Goal: Task Accomplishment & Management: Complete application form

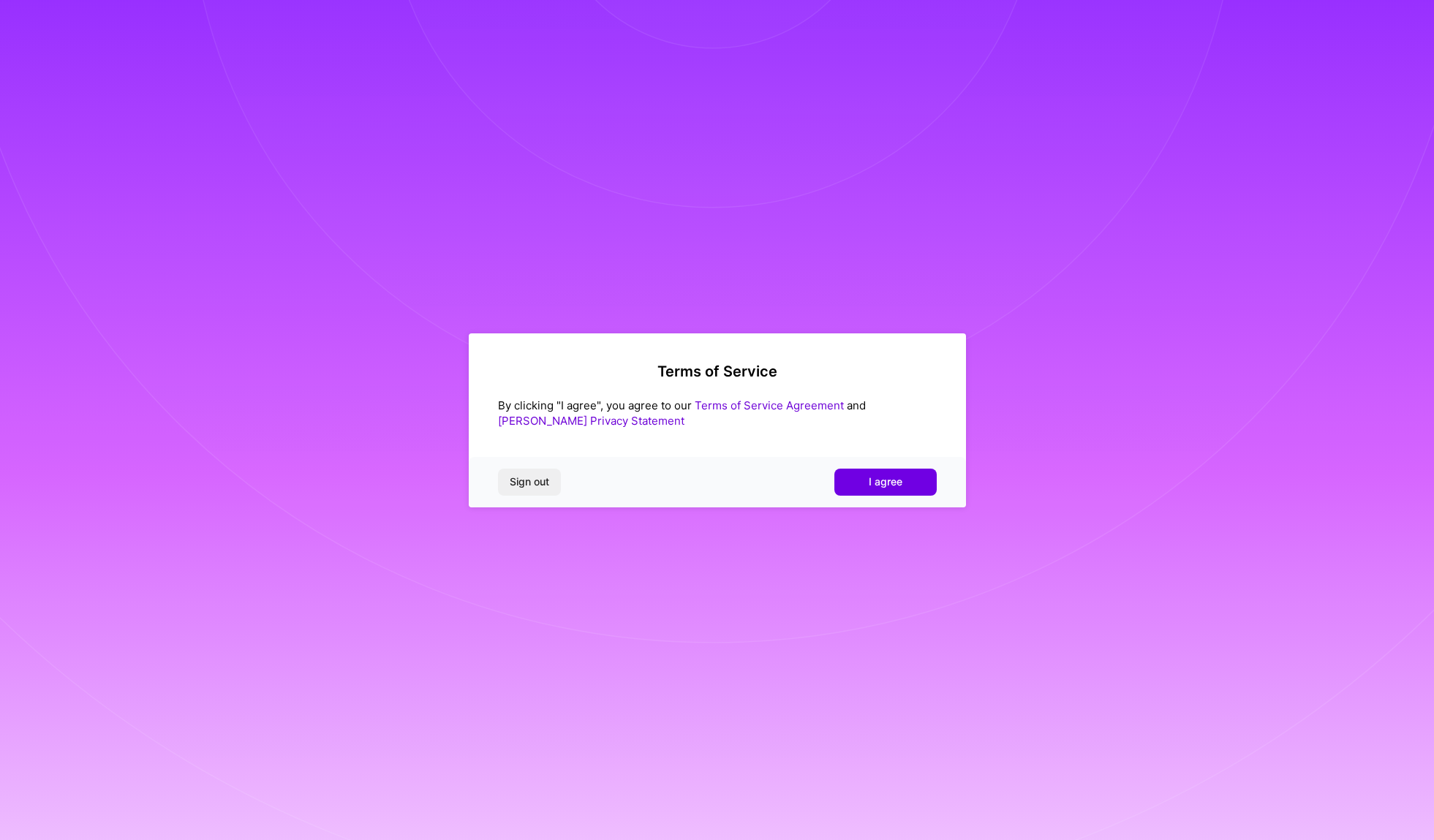
click at [859, 487] on button "I agree" at bounding box center [886, 481] width 102 height 26
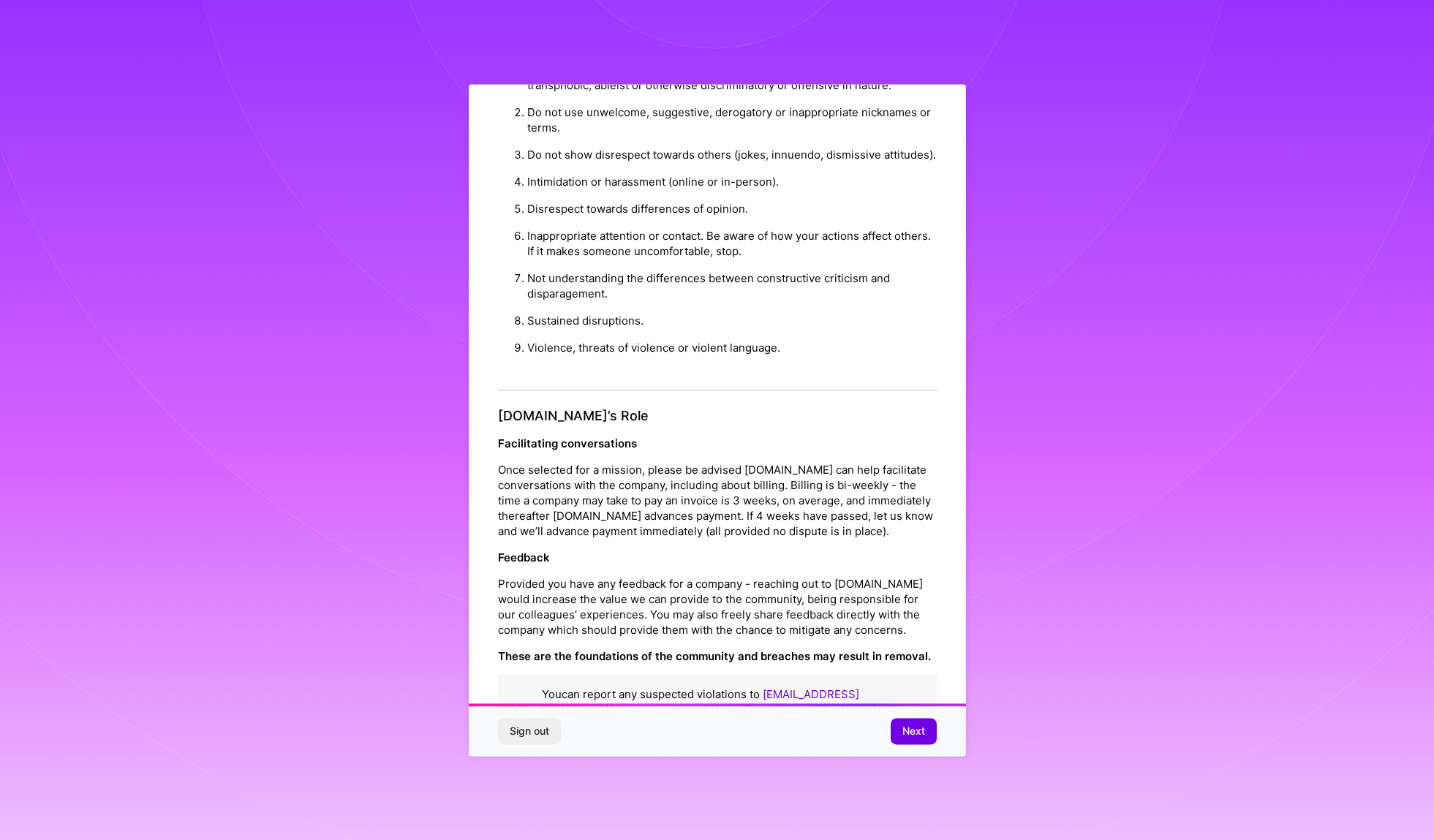
scroll to position [36, 0]
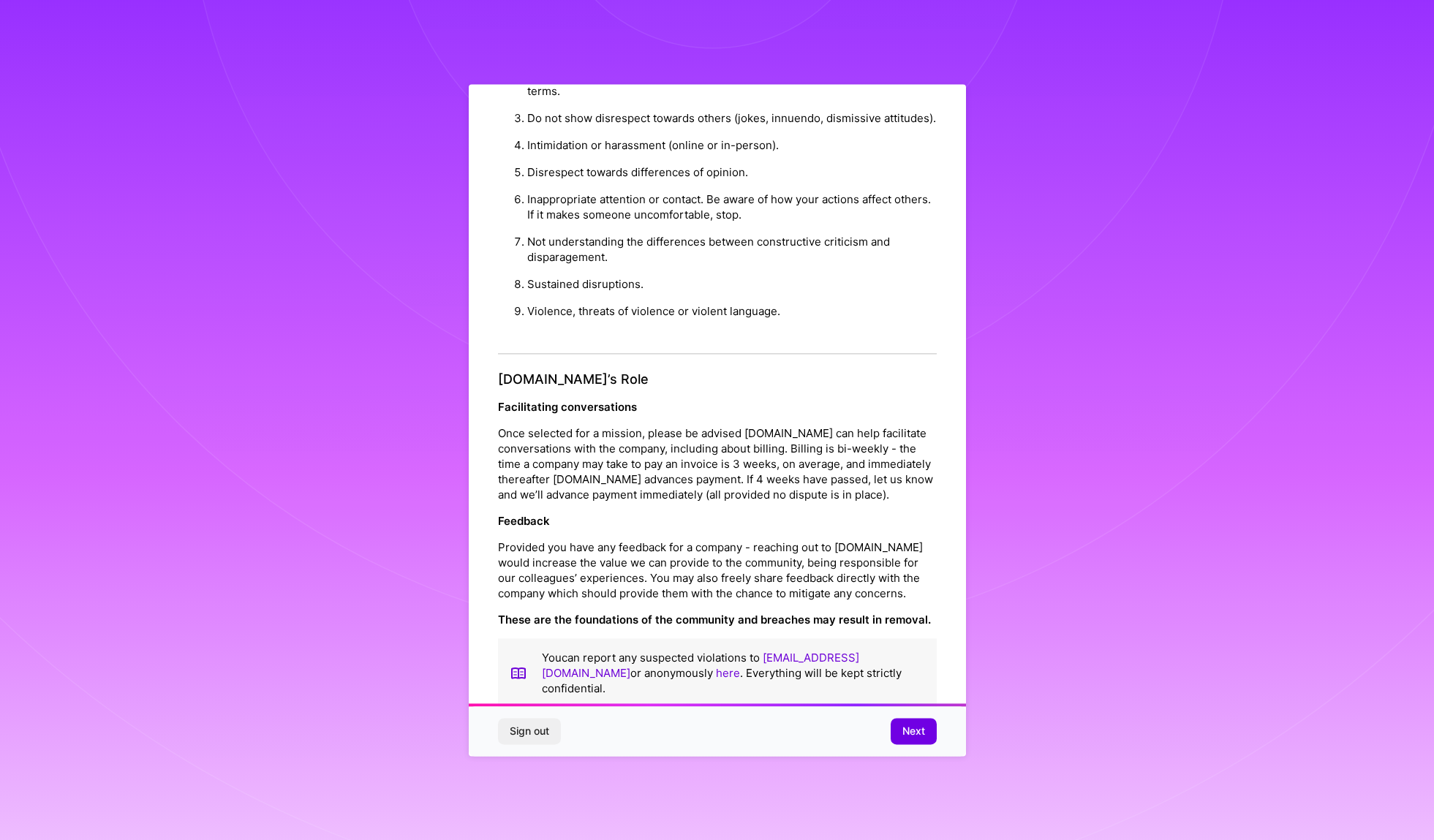
drag, startPoint x: 908, startPoint y: 733, endPoint x: 916, endPoint y: 705, distance: 29.1
click at [908, 733] on span "Next" at bounding box center [914, 731] width 23 height 14
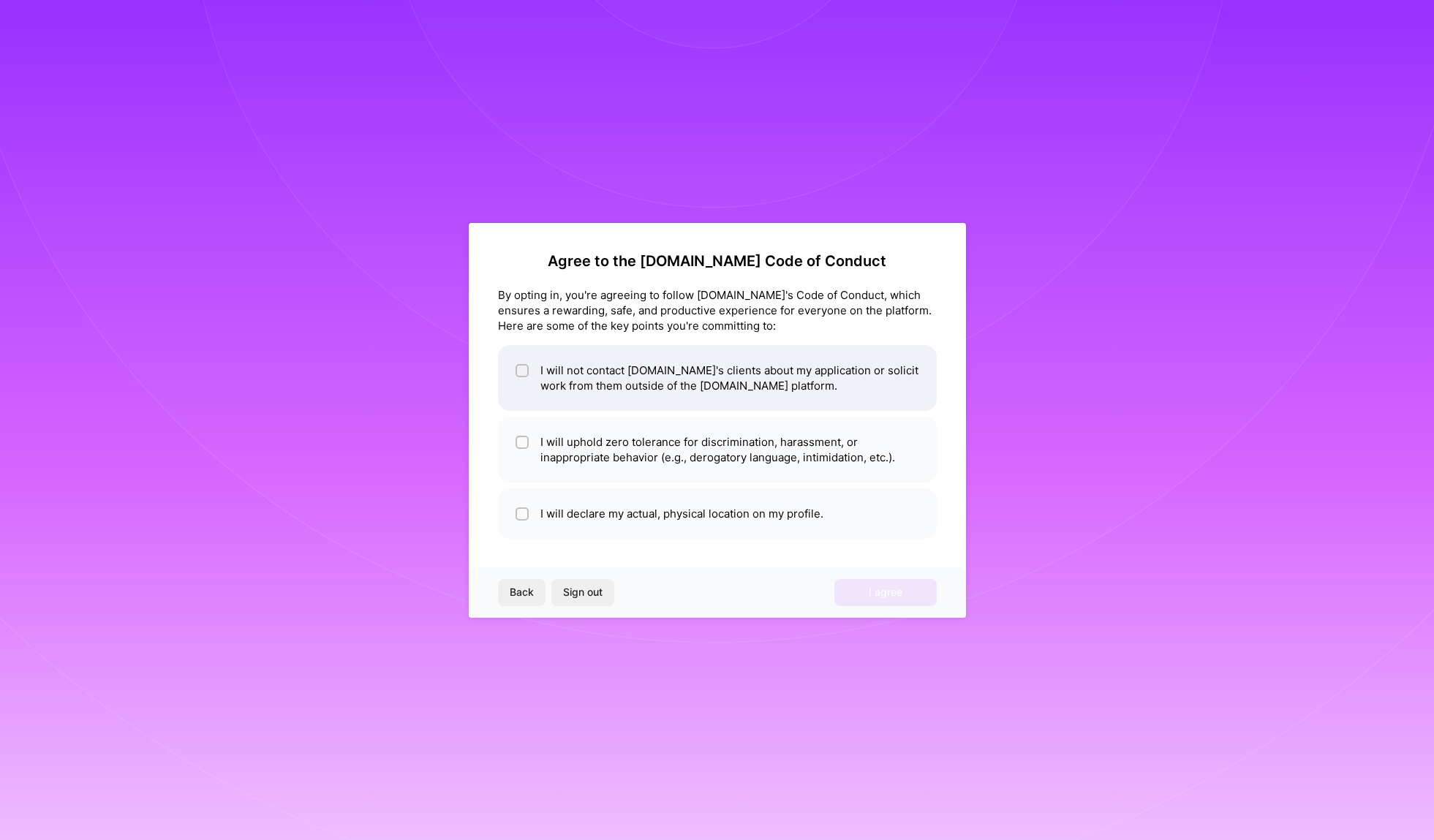
click at [811, 377] on li "I will not contact [DOMAIN_NAME]'s clients about my application or solicit work…" at bounding box center [717, 378] width 439 height 66
checkbox input "true"
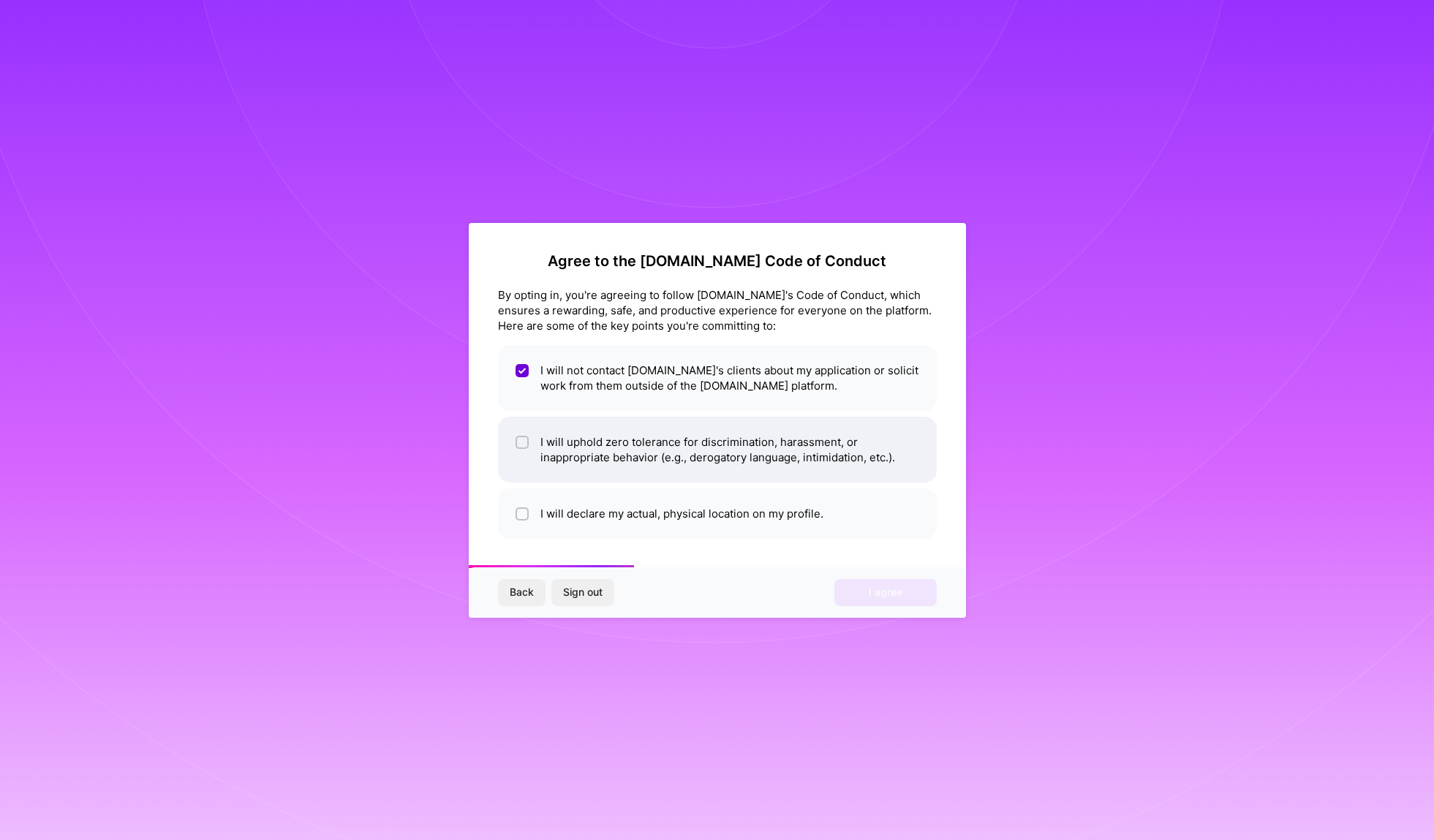
click at [643, 466] on li "I will uphold zero tolerance for discrimination, harassment, or inappropriate b…" at bounding box center [717, 449] width 439 height 66
checkbox input "true"
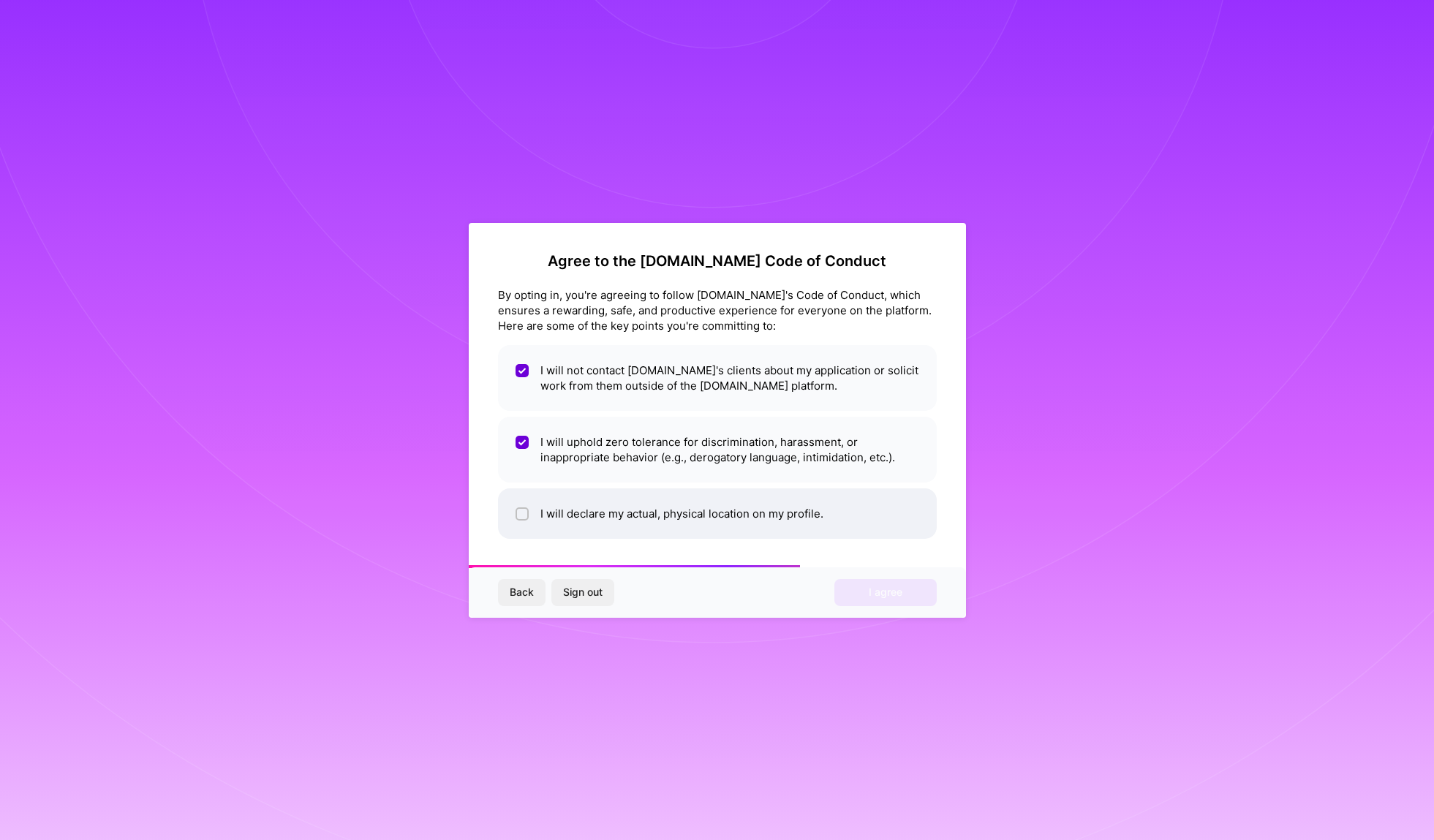
drag, startPoint x: 638, startPoint y: 516, endPoint x: 647, endPoint y: 516, distance: 9.0
click at [639, 516] on li "I will declare my actual, physical location on my profile." at bounding box center [717, 514] width 439 height 51
checkbox input "true"
drag, startPoint x: 896, startPoint y: 590, endPoint x: 869, endPoint y: 601, distance: 29.2
click at [896, 590] on span "I agree" at bounding box center [886, 593] width 33 height 14
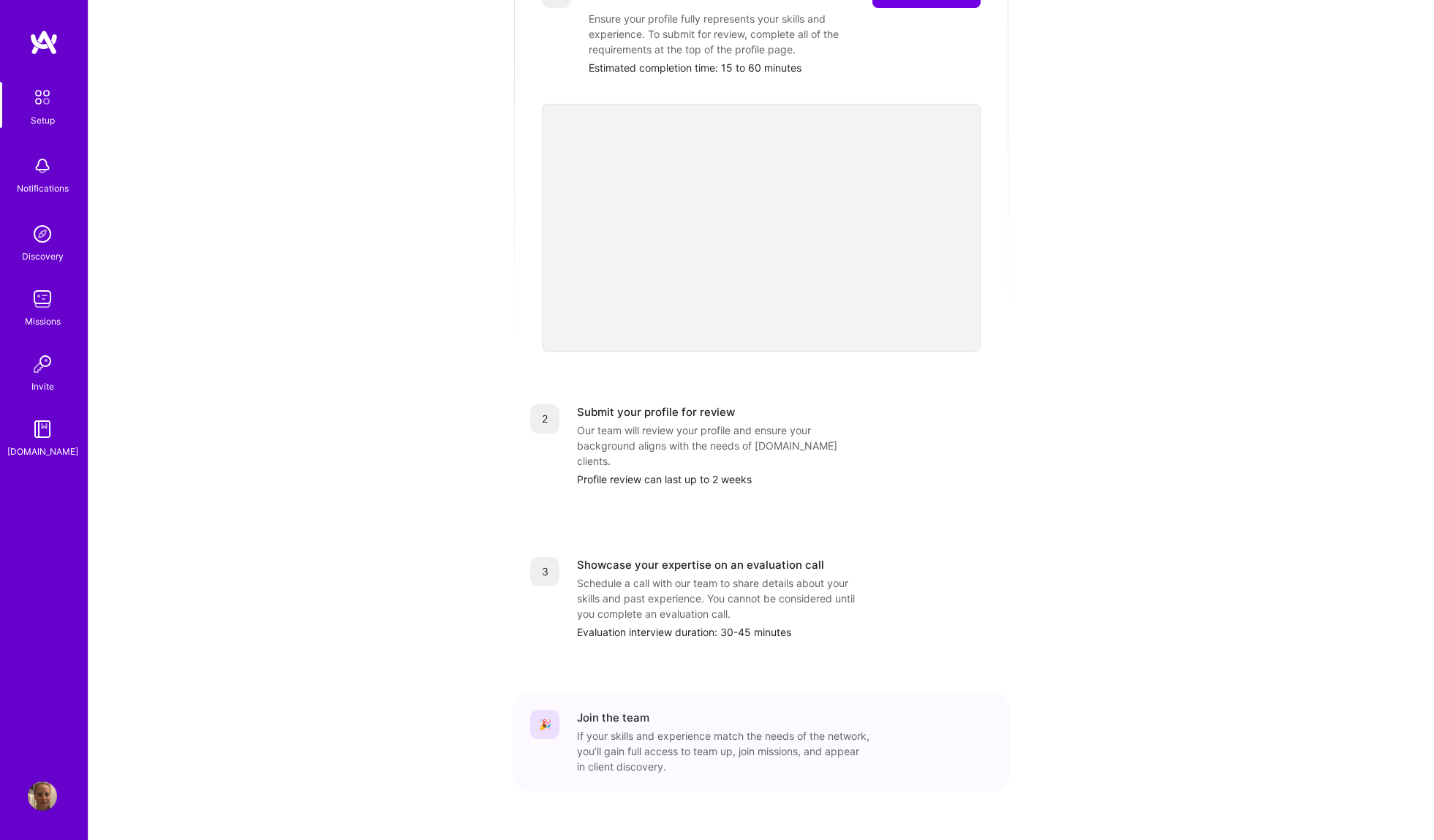
scroll to position [267, 0]
click at [43, 248] on div "Discovery" at bounding box center [42, 256] width 42 height 15
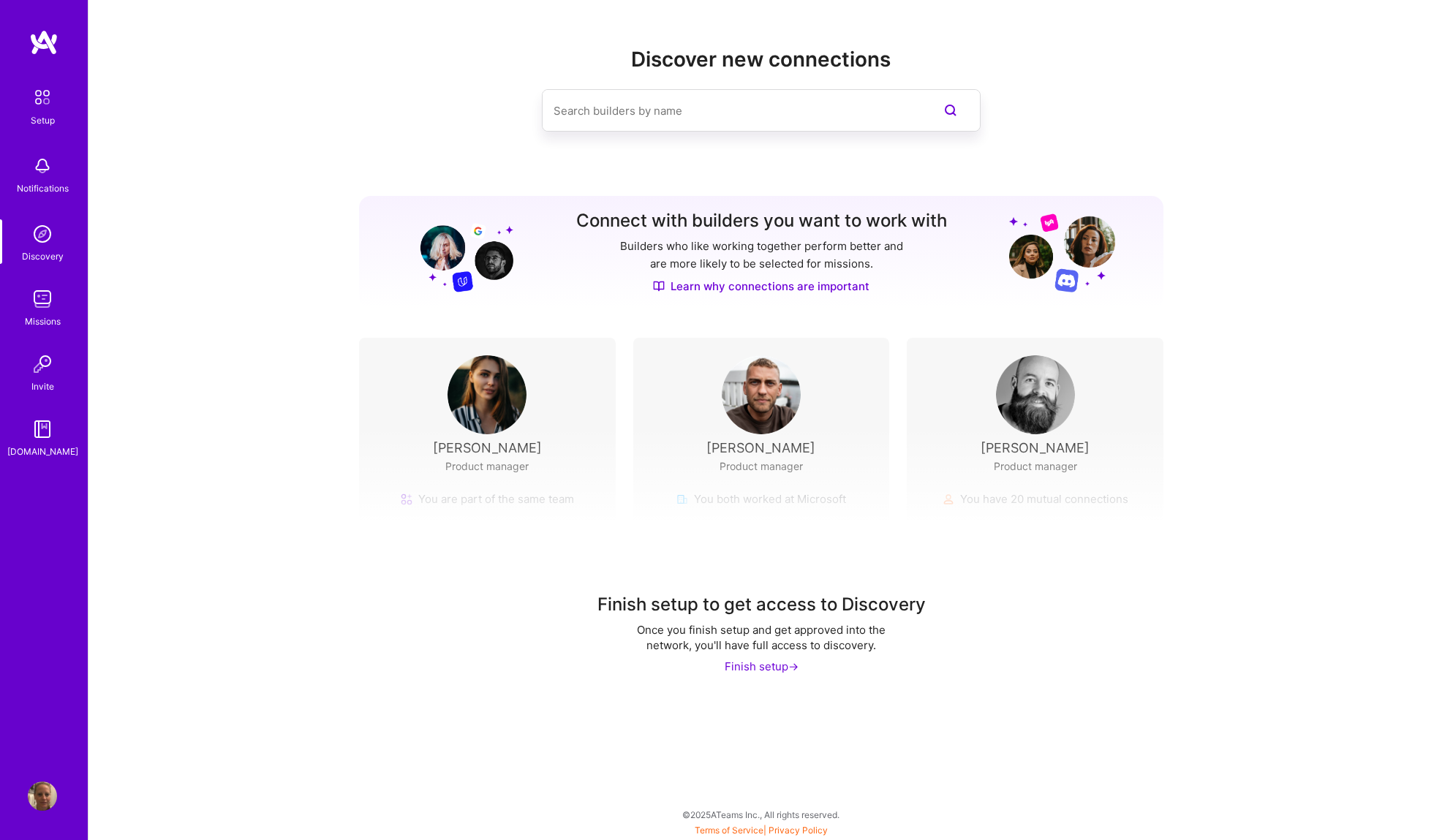
click at [521, 434] on div "Finish setup to get access to Discovery Once you finish setup and get approved …" at bounding box center [761, 563] width 1345 height 273
click at [492, 439] on div "Finish setup to get access to Discovery Once you finish setup and get approved …" at bounding box center [761, 563] width 1345 height 273
click at [48, 303] on img at bounding box center [42, 299] width 29 height 29
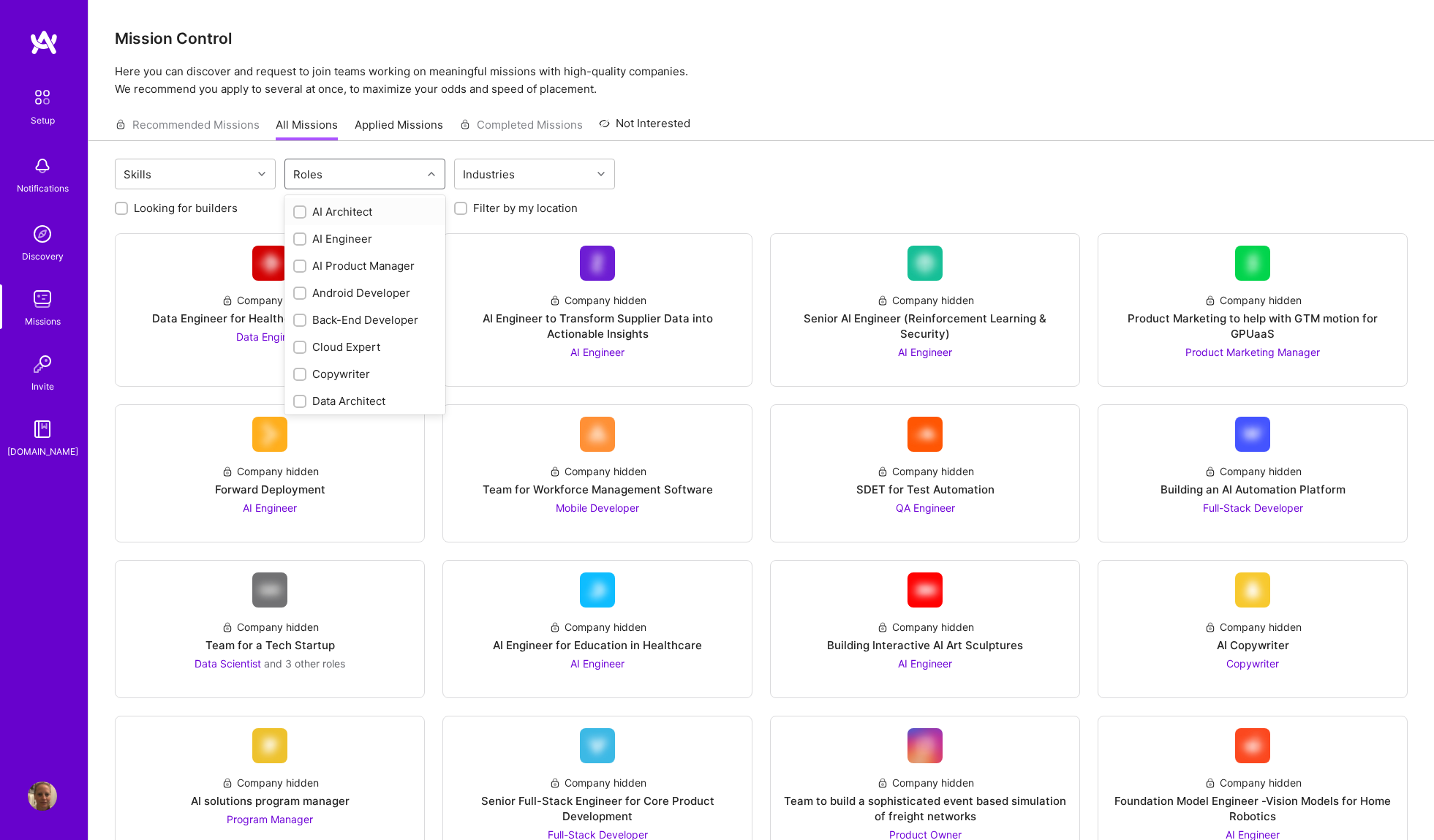
click at [398, 173] on div "Roles" at bounding box center [353, 173] width 136 height 29
click at [305, 266] on input "checkbox" at bounding box center [301, 266] width 10 height 10
checkbox input "true"
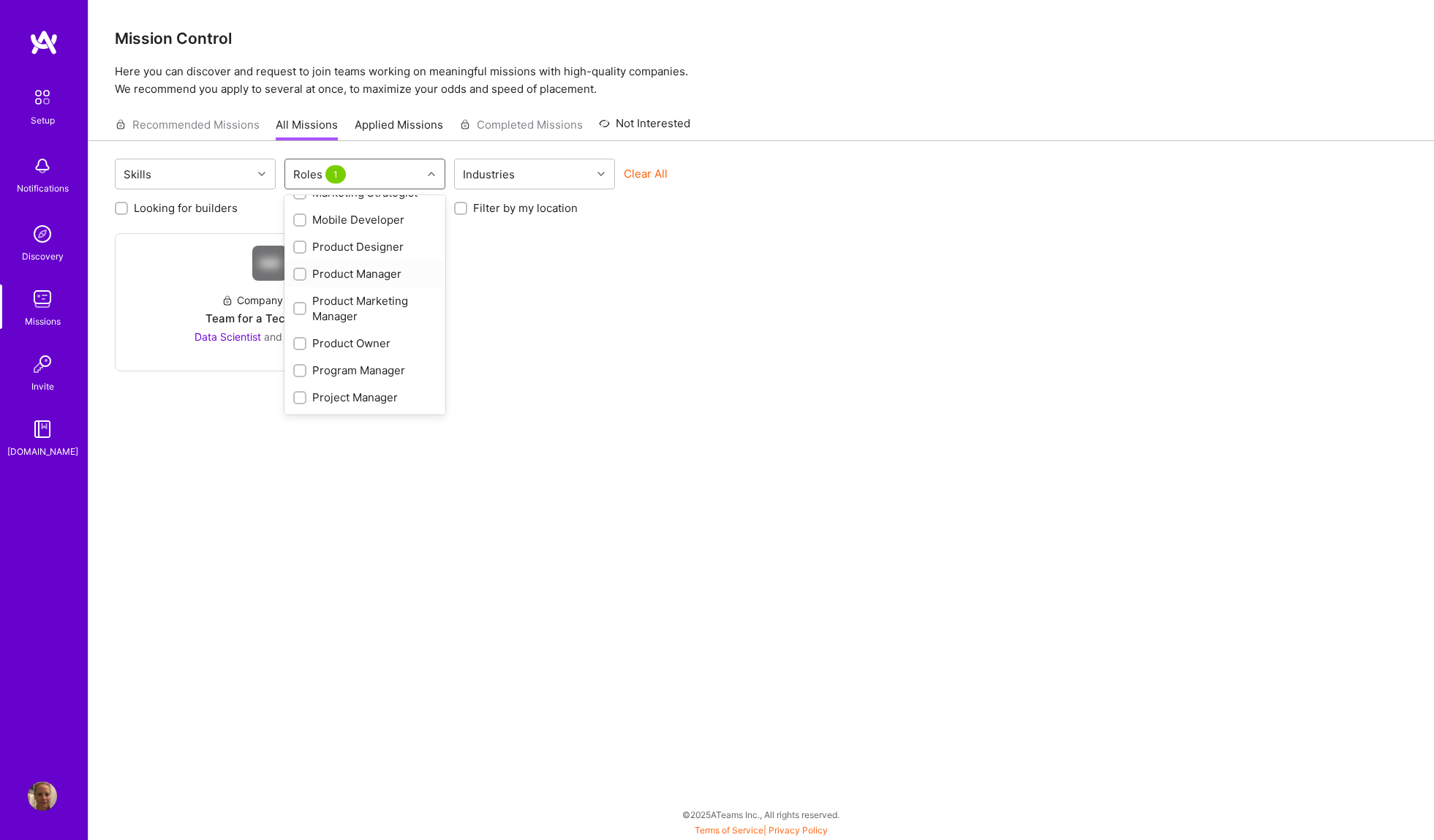
scroll to position [519, 0]
click at [305, 274] on div at bounding box center [300, 276] width 14 height 14
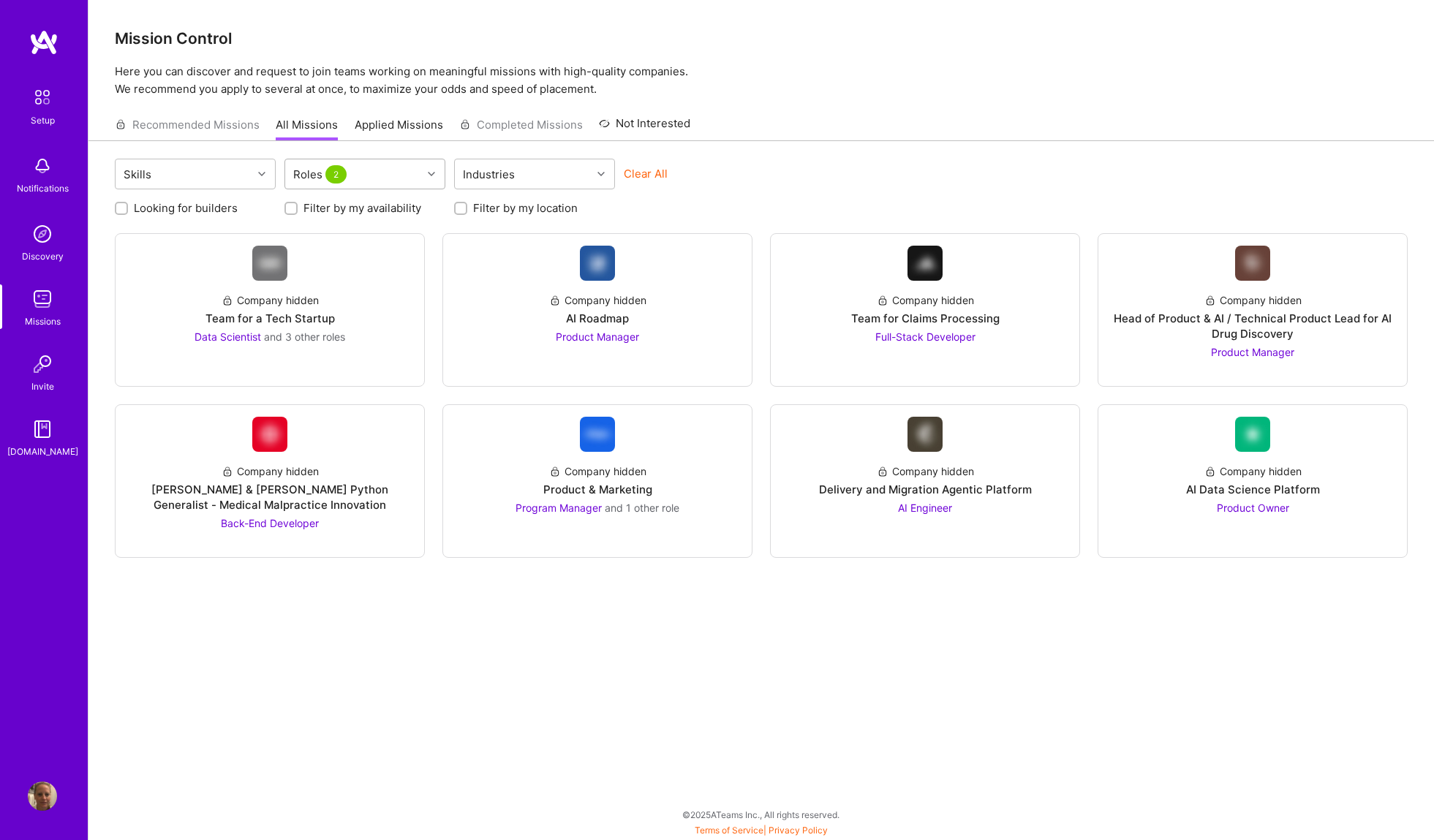
click at [390, 178] on div "Roles 2" at bounding box center [353, 173] width 136 height 29
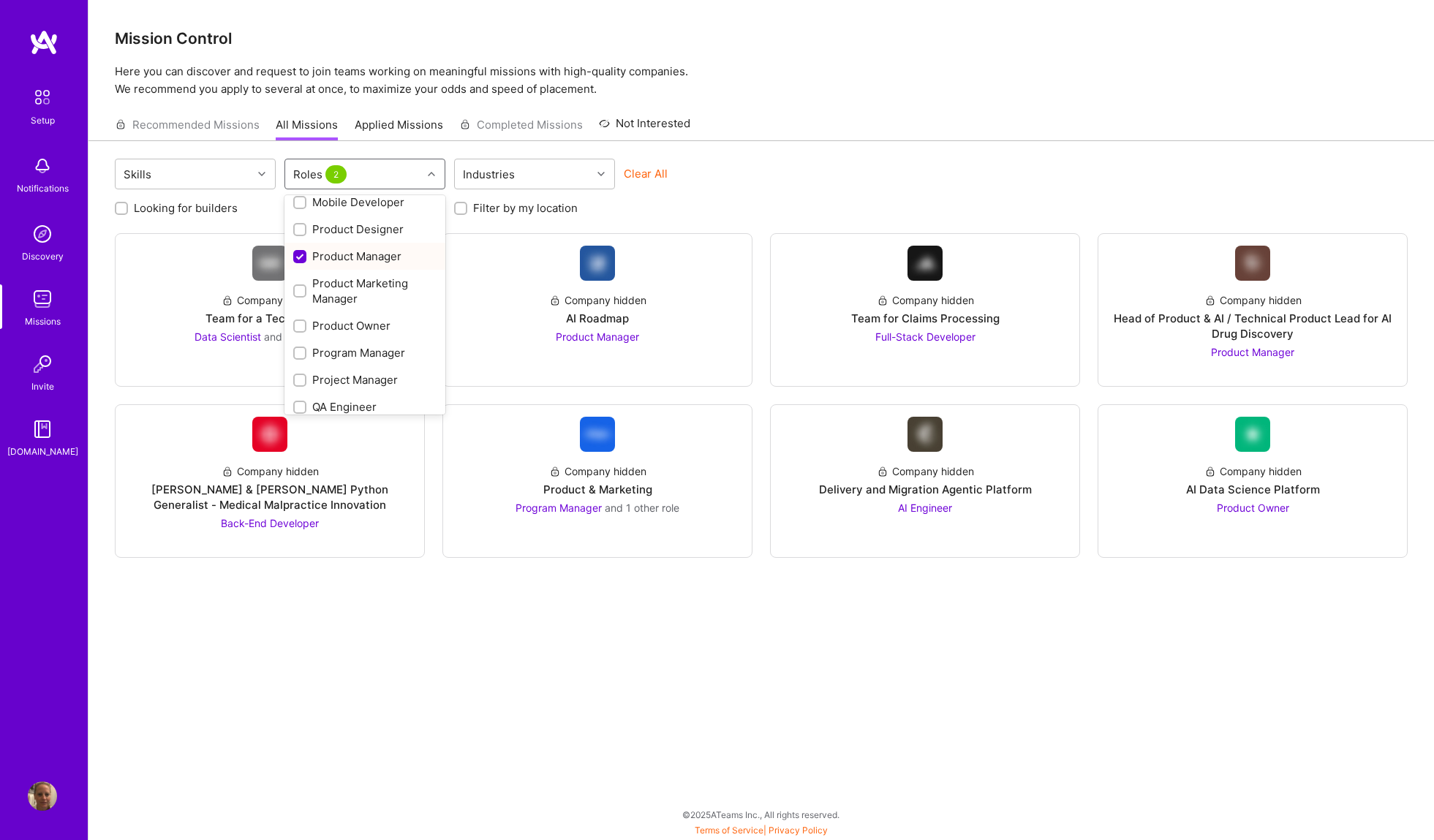
scroll to position [543, 0]
click at [300, 321] on input "checkbox" at bounding box center [301, 322] width 10 height 10
checkbox input "true"
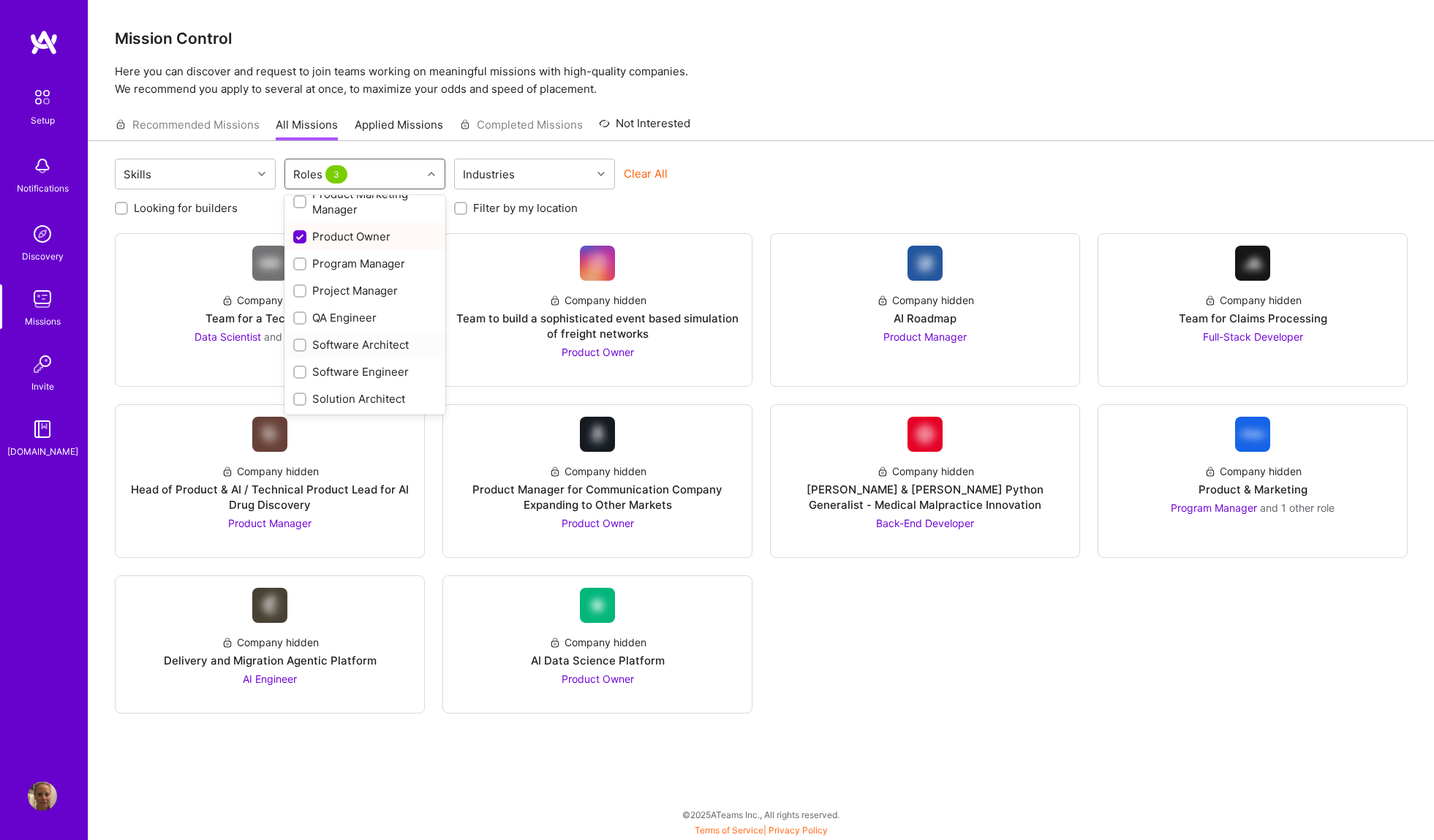
scroll to position [683, 0]
click at [804, 126] on div "Recommended Missions All Missions Applied Missions Completed Missions Not Inter…" at bounding box center [761, 125] width 1293 height 32
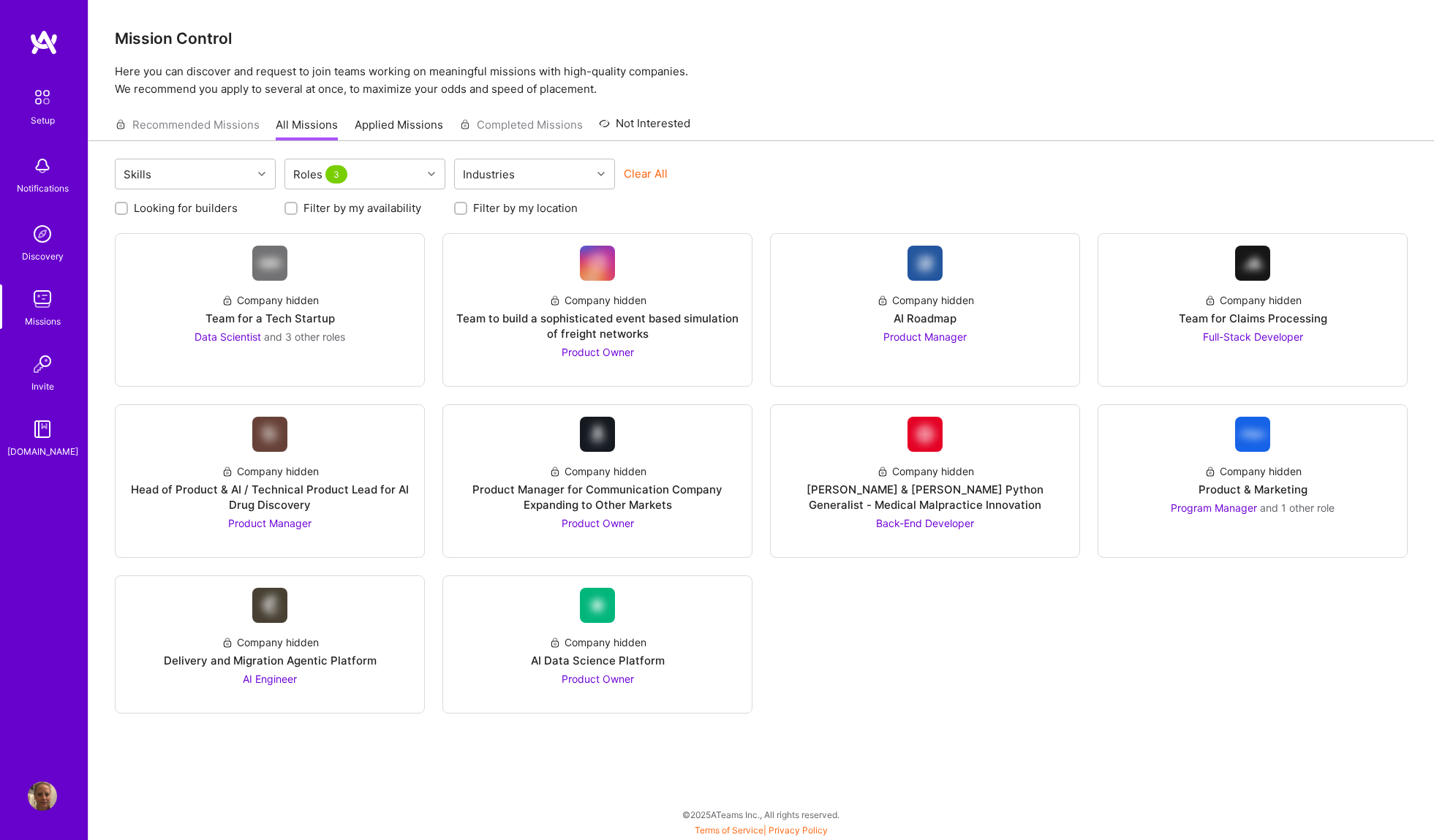
click at [41, 175] on img at bounding box center [42, 166] width 29 height 29
click at [36, 121] on div "Setup" at bounding box center [42, 120] width 24 height 15
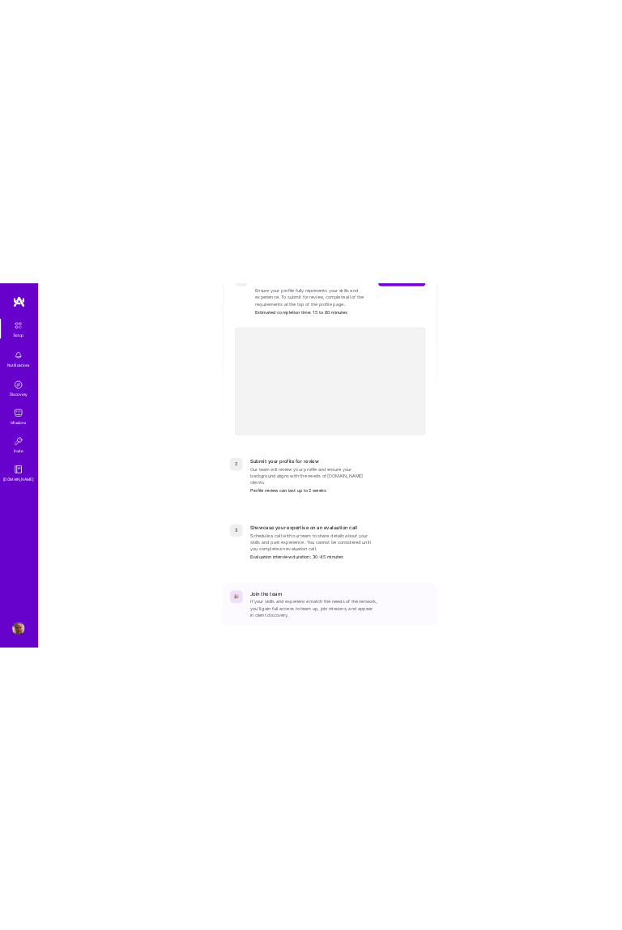
scroll to position [241, 0]
